Goal: Task Accomplishment & Management: Use online tool/utility

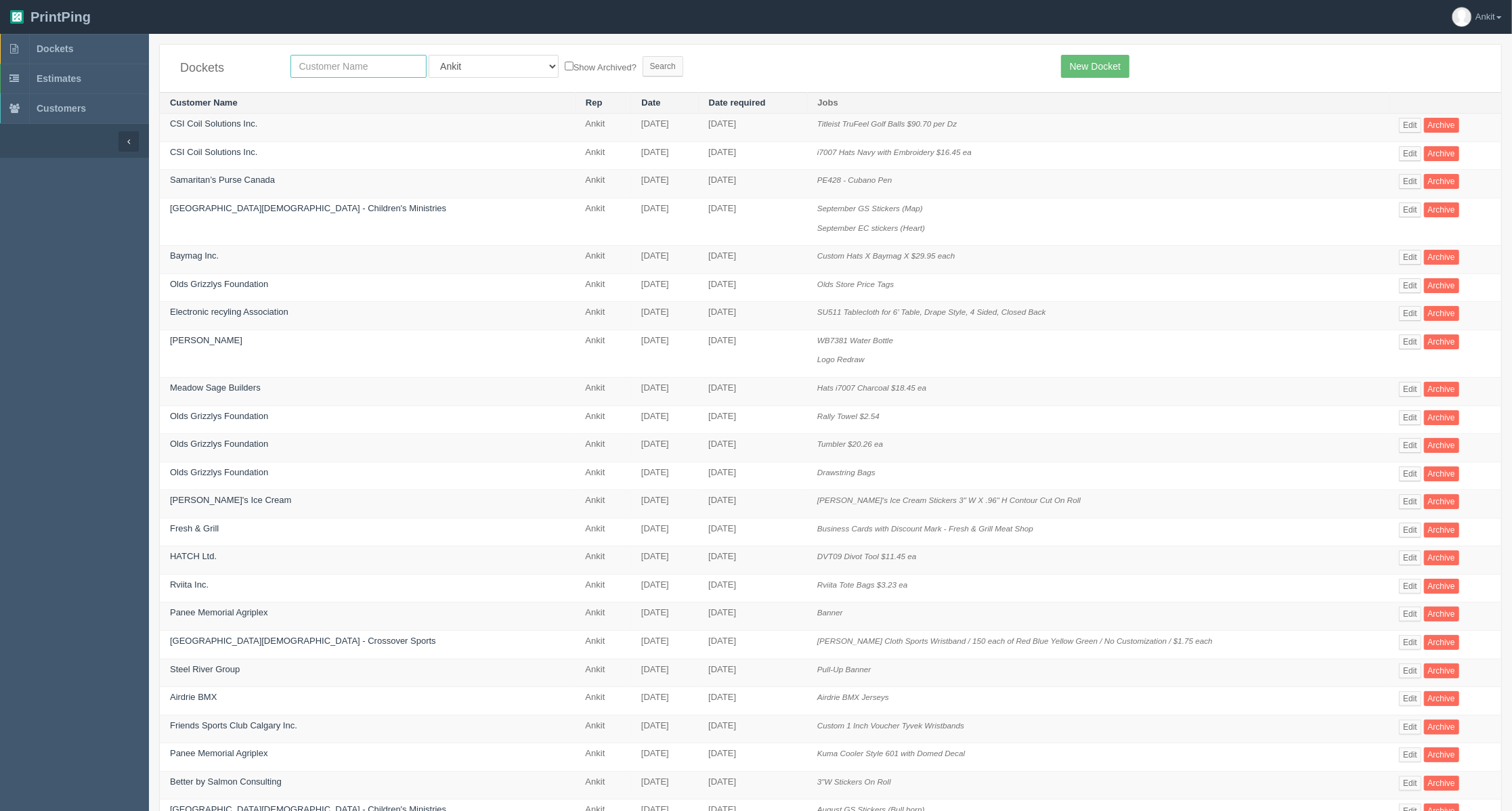
click at [353, 69] on input "text" at bounding box center [359, 66] width 136 height 23
type input "Urban Asphalt"
click at [643, 69] on input "Search" at bounding box center [663, 66] width 41 height 20
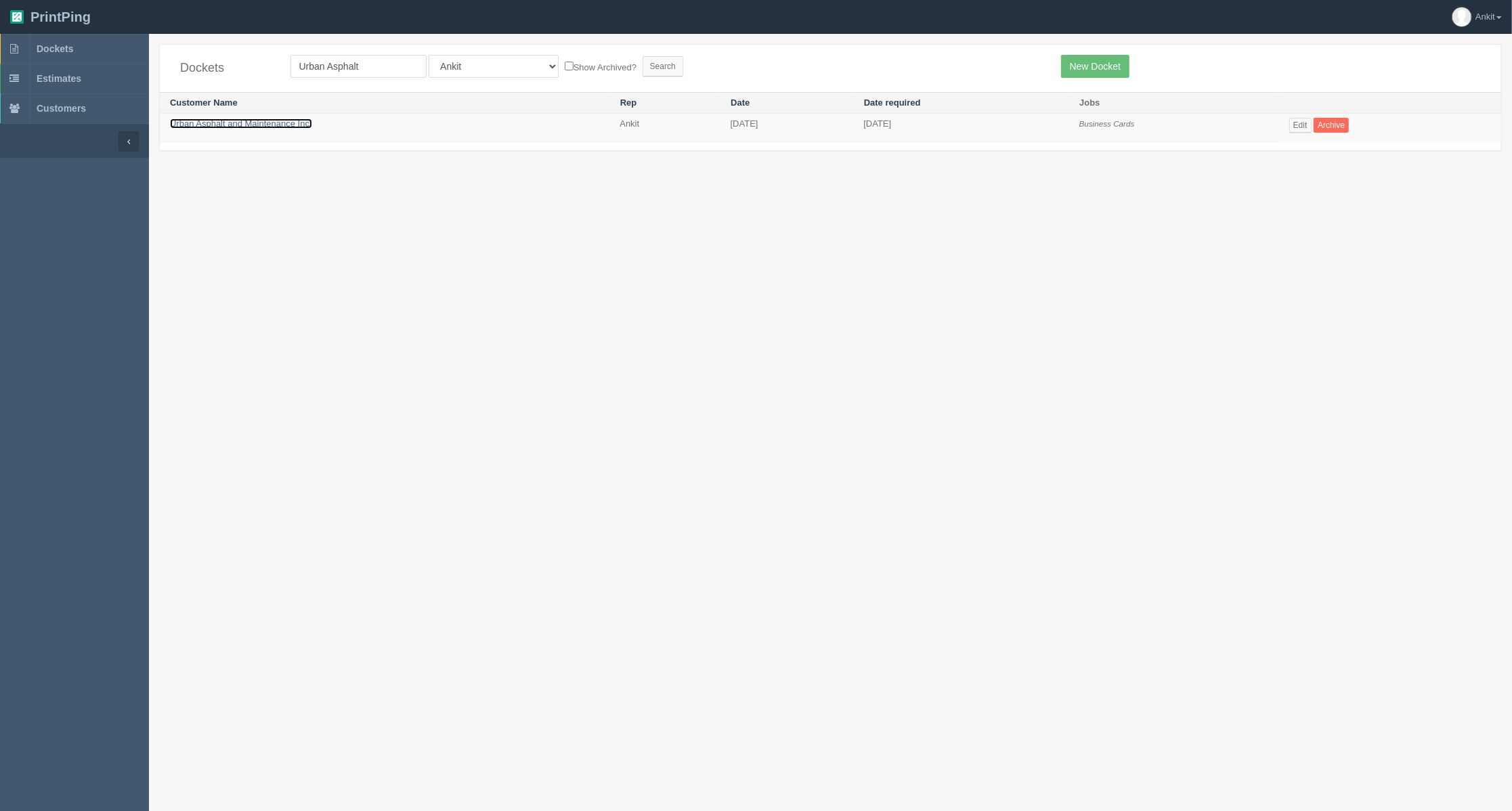
click at [282, 128] on link "Urban Asphalt and Maintenance Inc." at bounding box center [241, 123] width 142 height 10
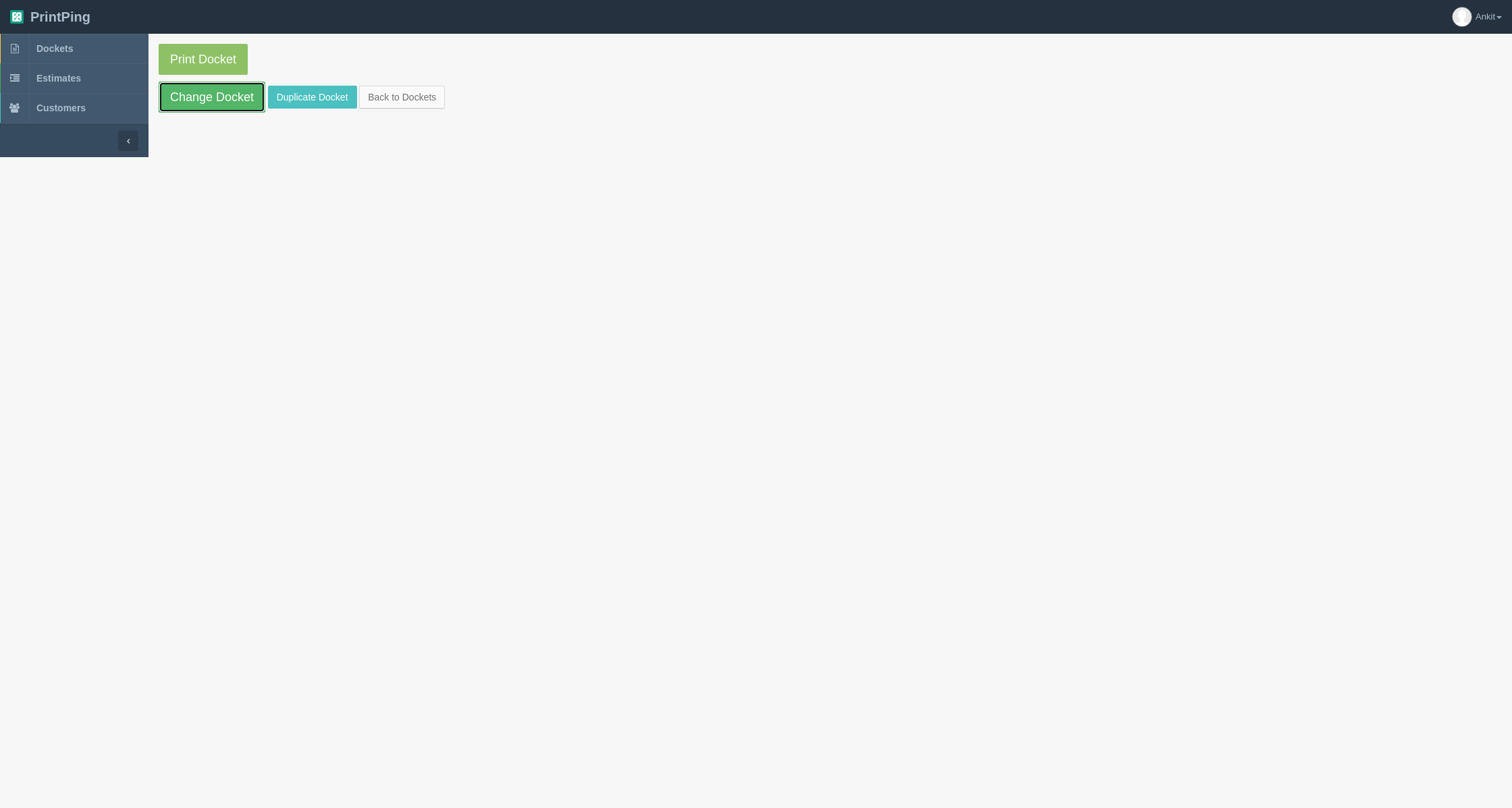
click at [218, 95] on link "Change Docket" at bounding box center [212, 97] width 106 height 31
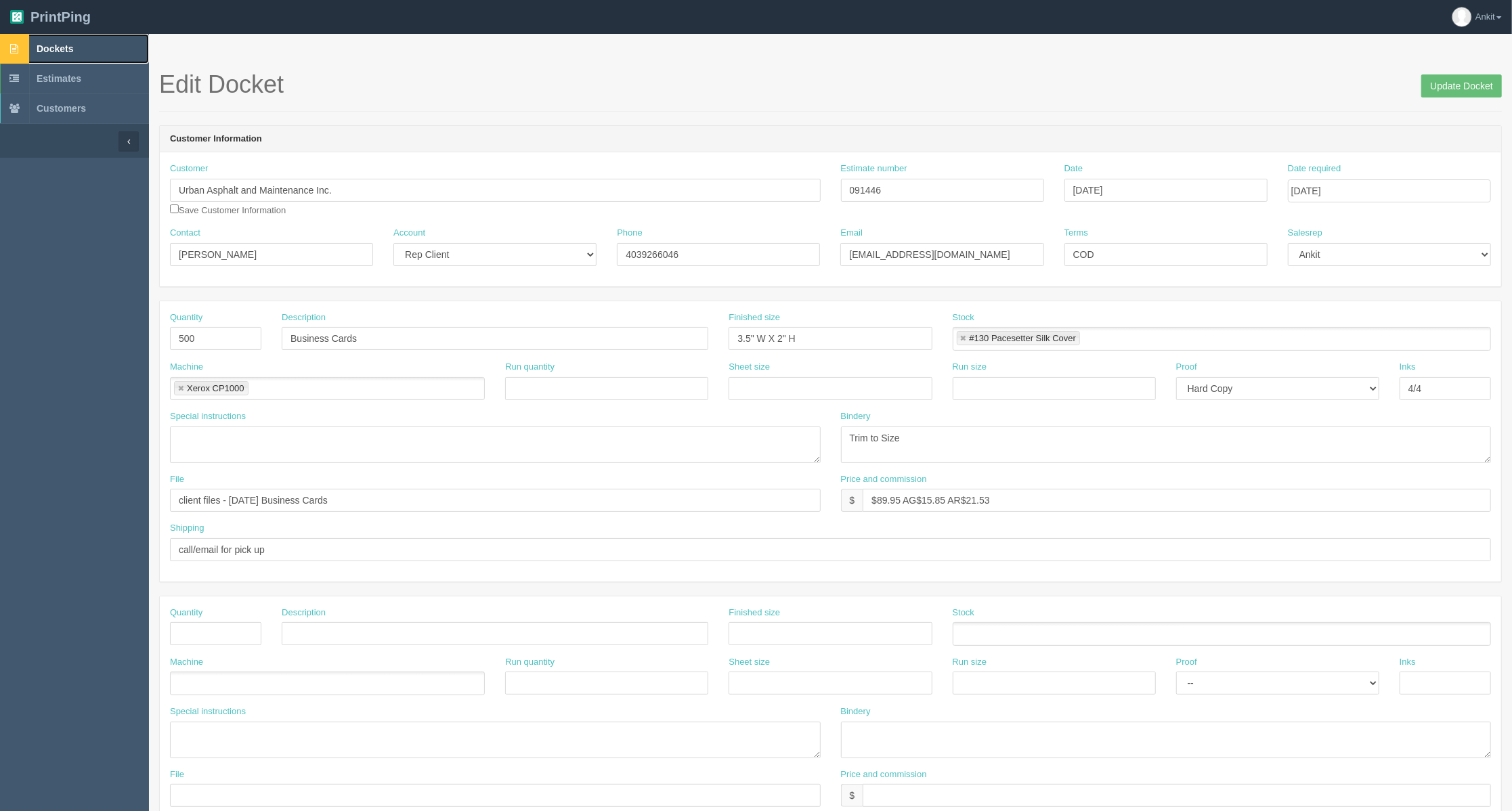
click at [58, 42] on link "Dockets" at bounding box center [74, 48] width 149 height 30
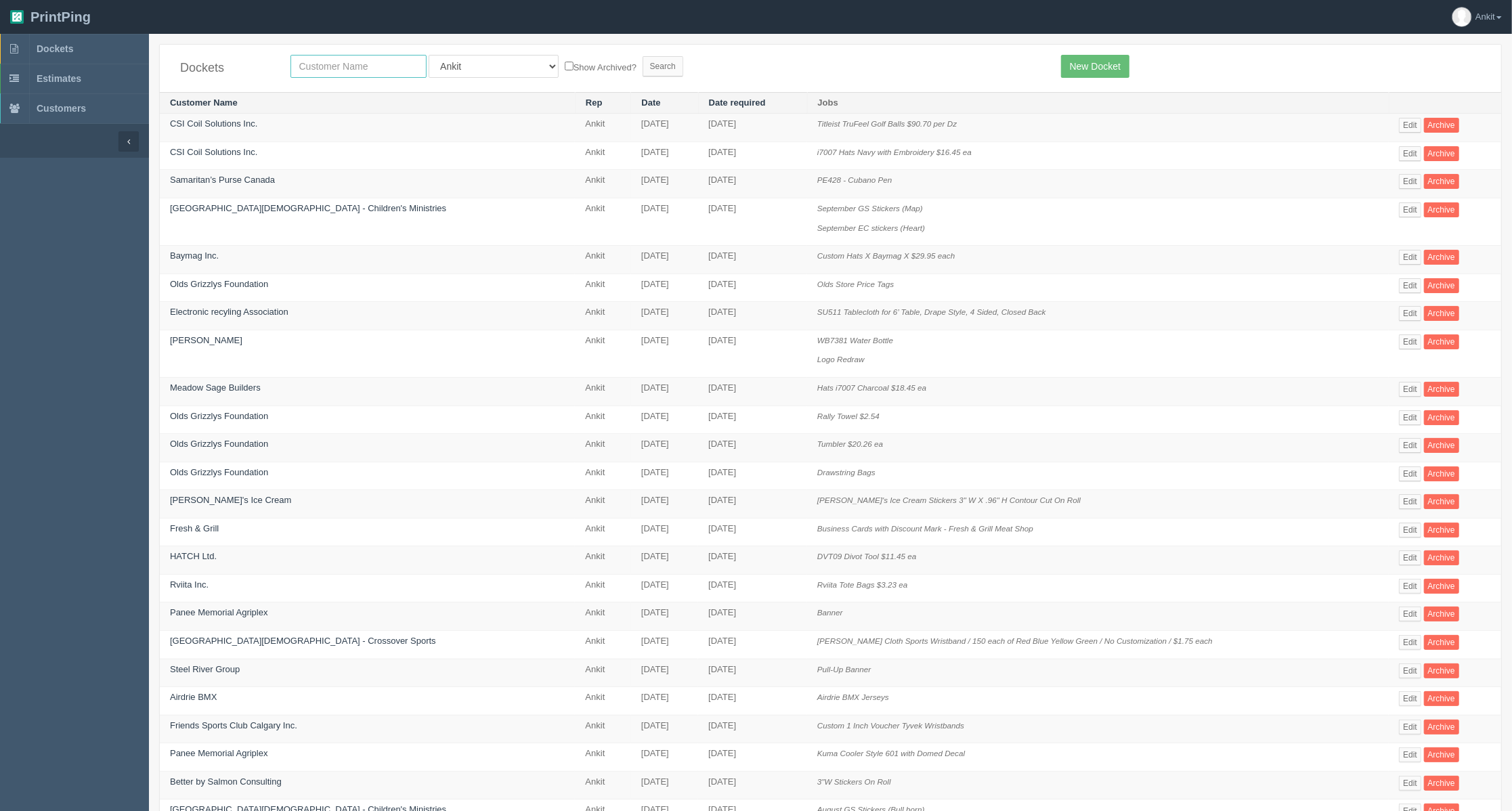
click at [320, 65] on input "text" at bounding box center [359, 66] width 136 height 23
type input "urban"
click at [643, 56] on input "Search" at bounding box center [663, 66] width 41 height 20
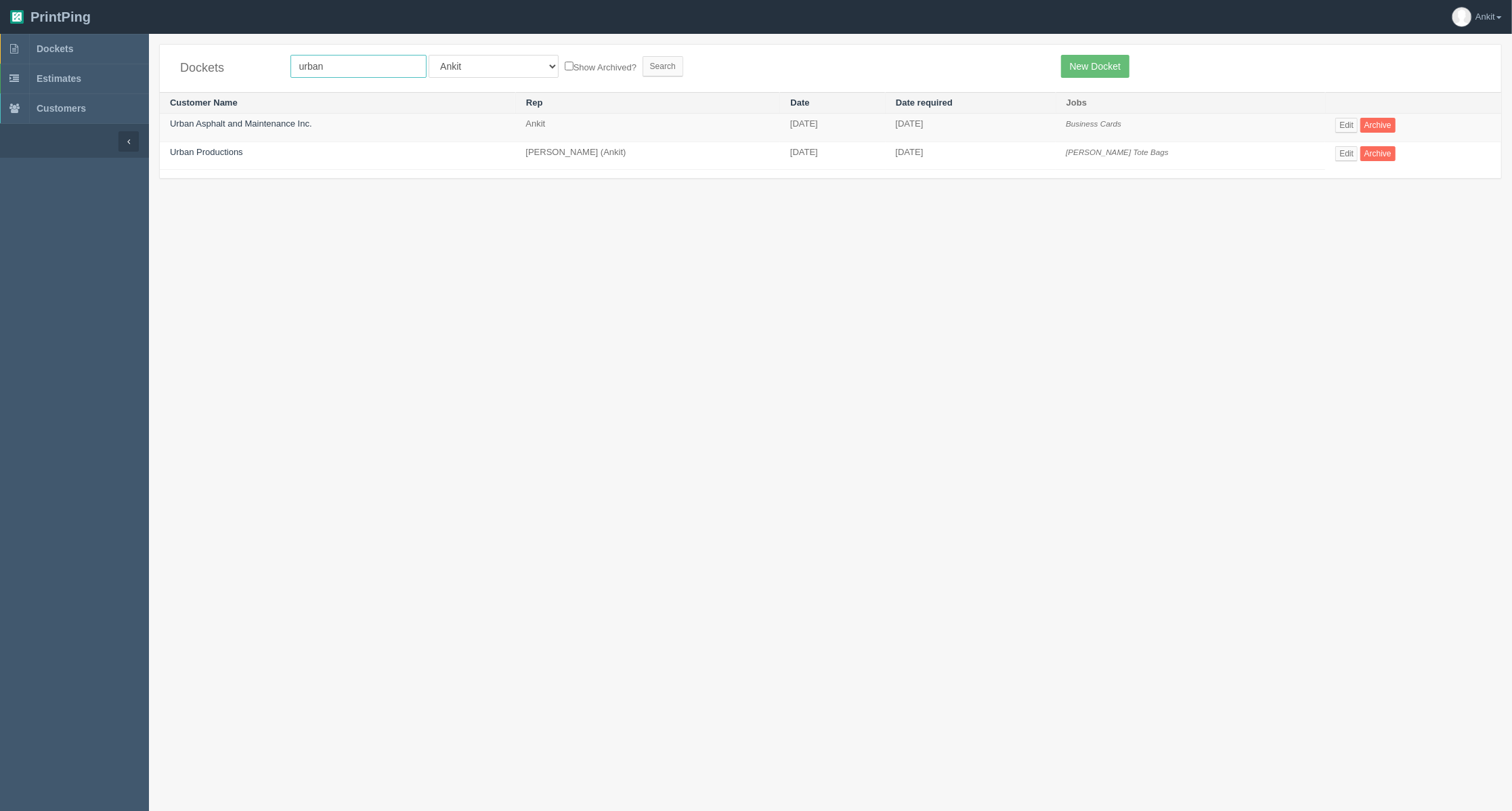
click at [364, 72] on input "urban" at bounding box center [359, 66] width 136 height 23
type input "Urban Asphalt"
click at [643, 68] on input "Search" at bounding box center [663, 66] width 41 height 20
click at [263, 128] on link "Urban Asphalt and Maintenance Inc." at bounding box center [241, 123] width 142 height 10
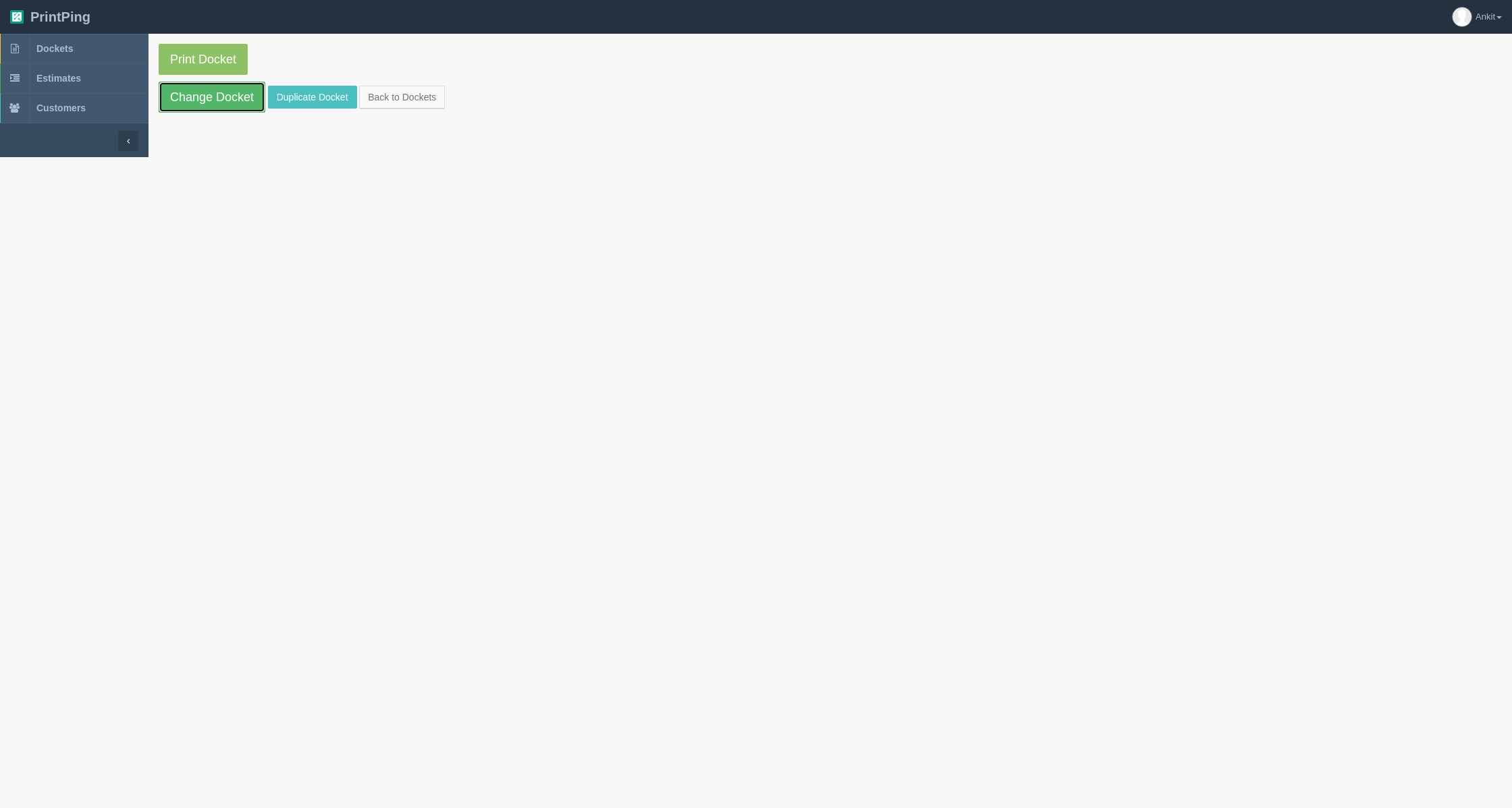
click at [243, 98] on link "Change Docket" at bounding box center [212, 97] width 106 height 31
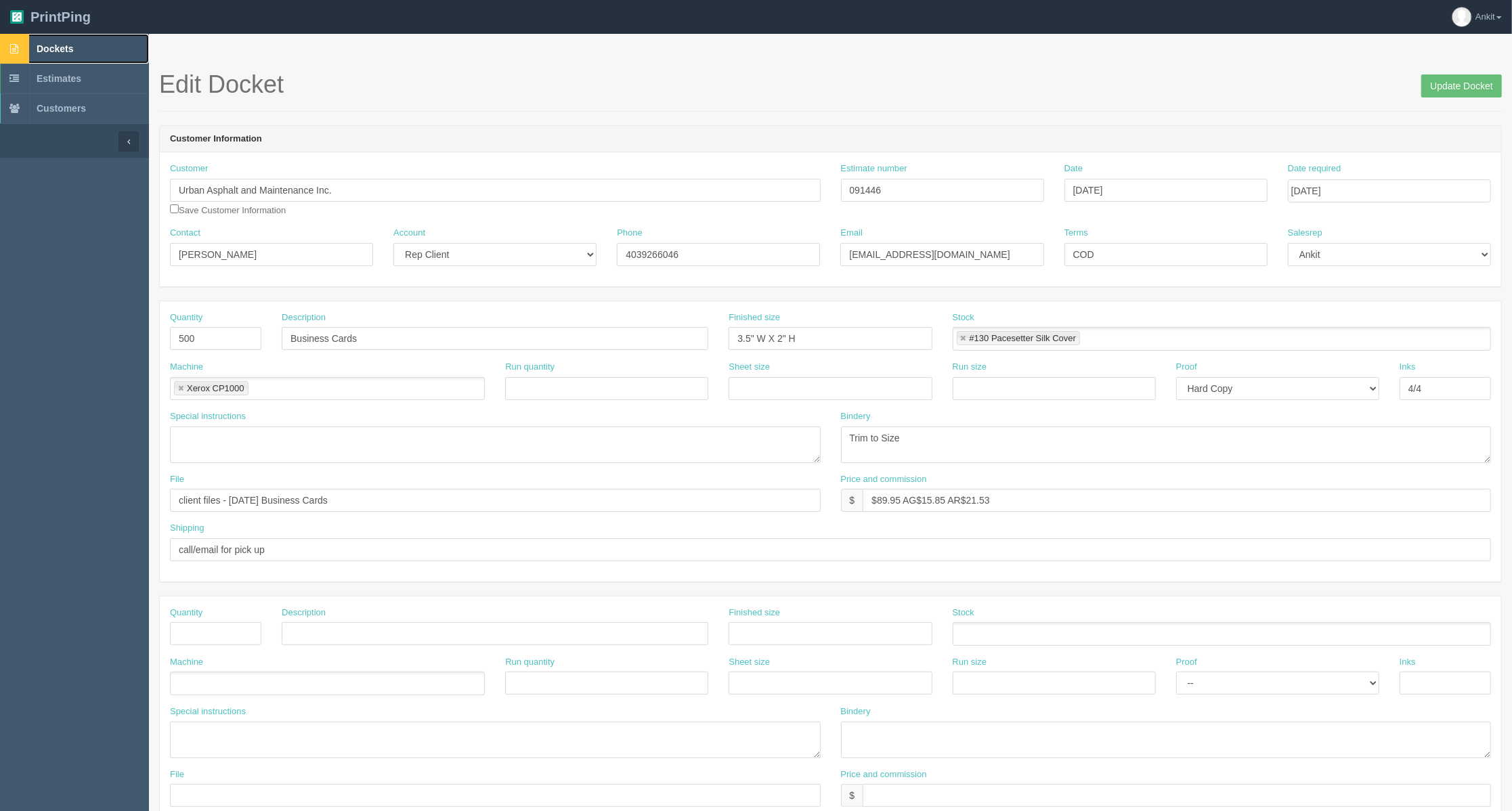
click at [57, 47] on span "Dockets" at bounding box center [54, 49] width 36 height 11
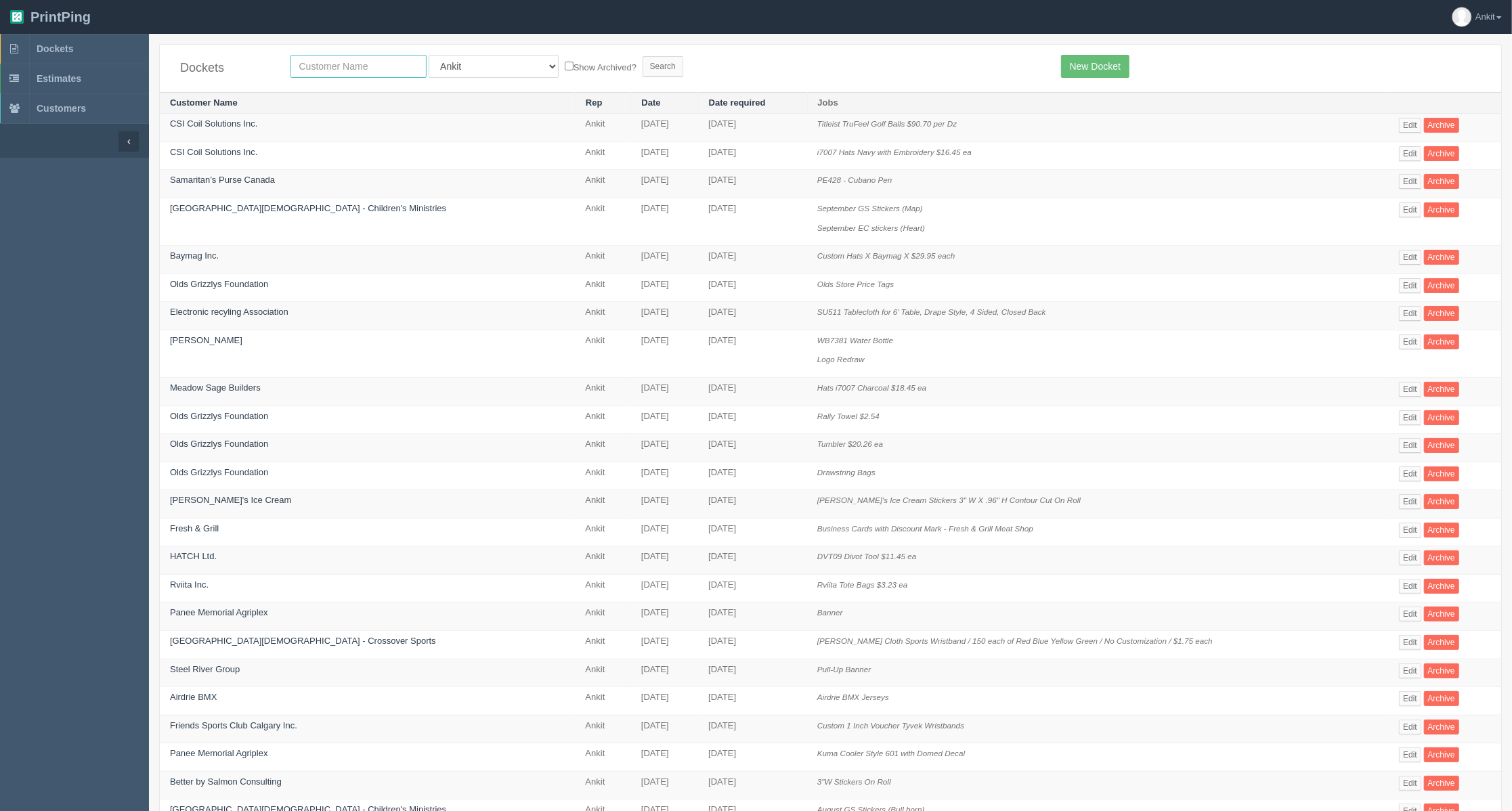
click at [331, 62] on input "text" at bounding box center [359, 66] width 136 height 23
type input "urban interiors"
click at [643, 57] on input "Search" at bounding box center [663, 66] width 41 height 20
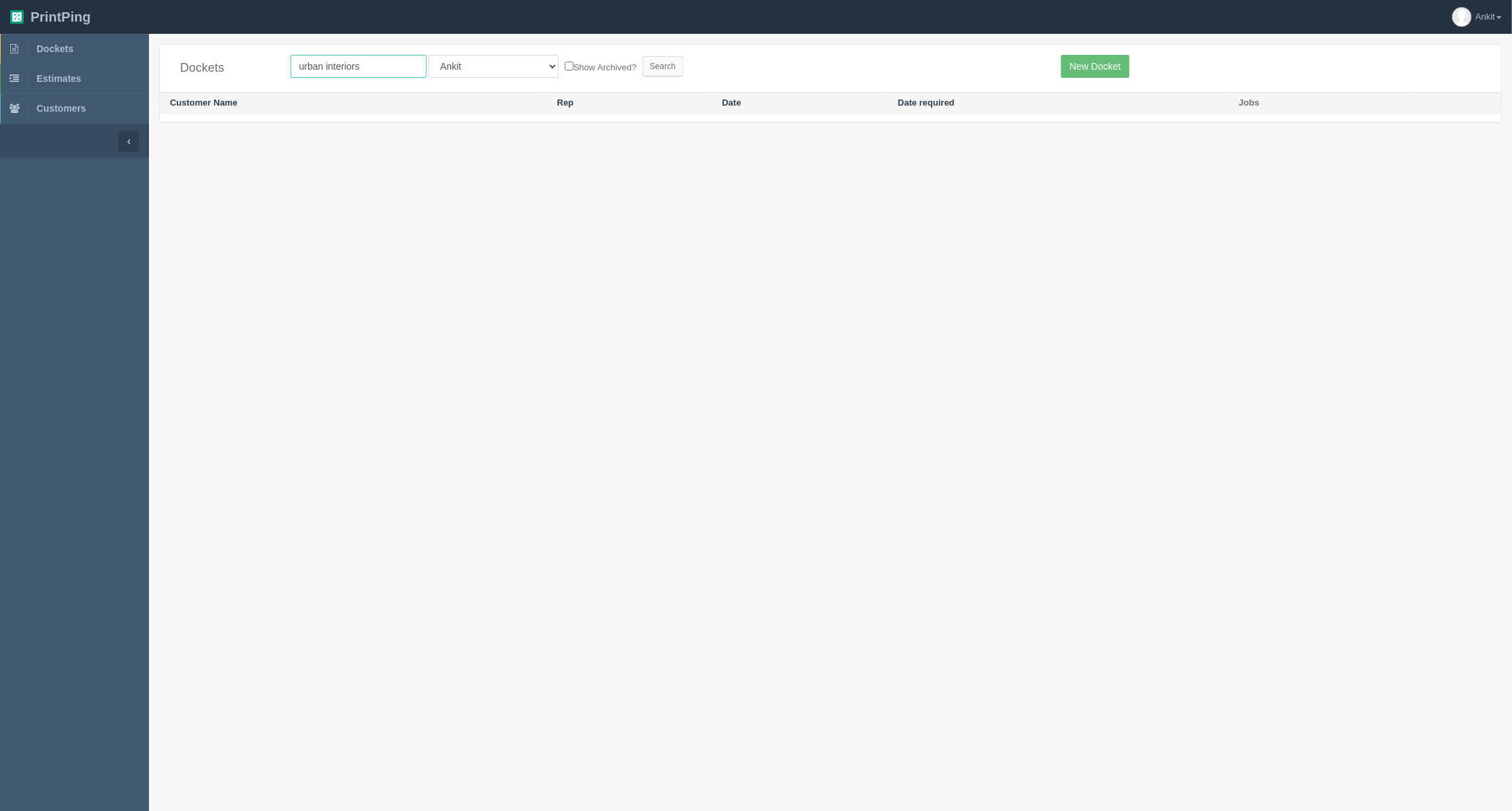
click at [386, 71] on input "urban interiors" at bounding box center [359, 66] width 136 height 23
type input "urban"
click at [388, 42] on section "Dockets urban All Users Ali Ali Test 1 Aly Amy Ankit Arif Brandon Dan France Gr…" at bounding box center [831, 90] width 1364 height 112
click at [472, 63] on select "All Users Ali Ali Test 1 Aly Amy Ankit Arif Brandon Dan France Greg Jim Mark Ma…" at bounding box center [494, 66] width 130 height 23
select select
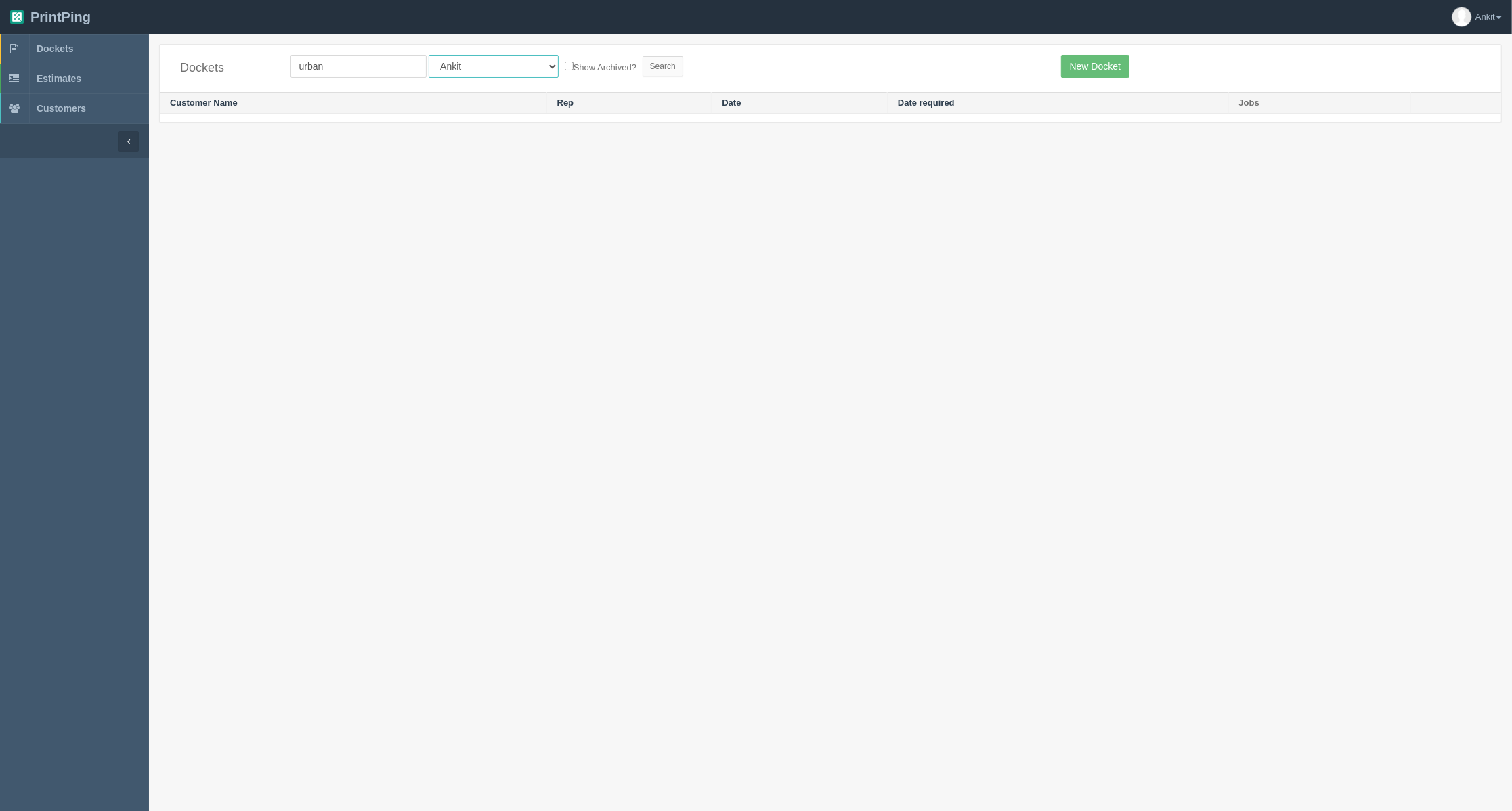
click at [429, 55] on select "All Users Ali Ali Test 1 Aly Amy Ankit Arif Brandon Dan France Greg Jim Mark Ma…" at bounding box center [494, 66] width 130 height 23
click at [643, 69] on input "Search" at bounding box center [663, 66] width 41 height 20
